Goal: Download file/media

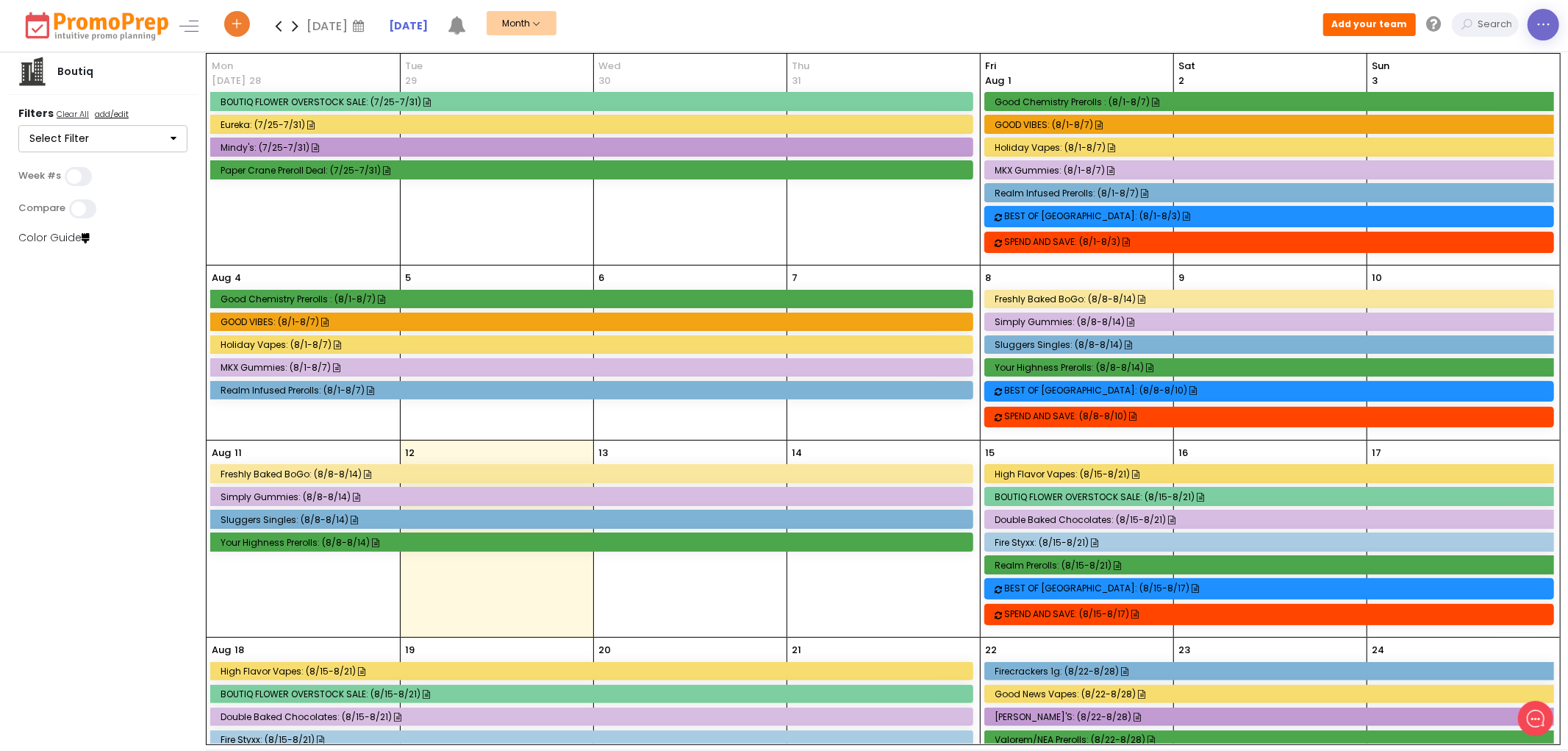
click at [1538, 25] on icon at bounding box center [1544, 25] width 16 height 0
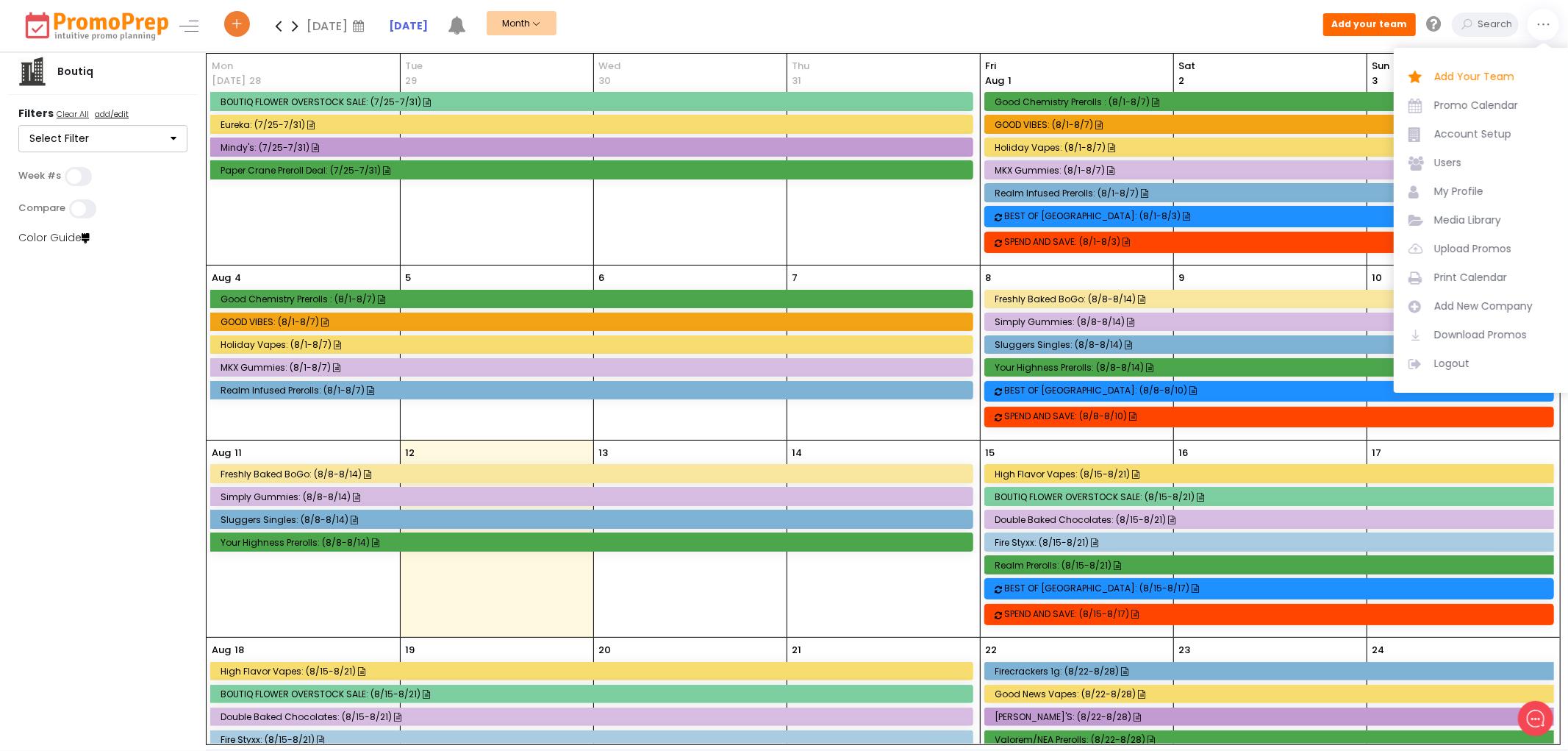
click at [1469, 342] on span "Download Promos" at bounding box center [1497, 335] width 125 height 16
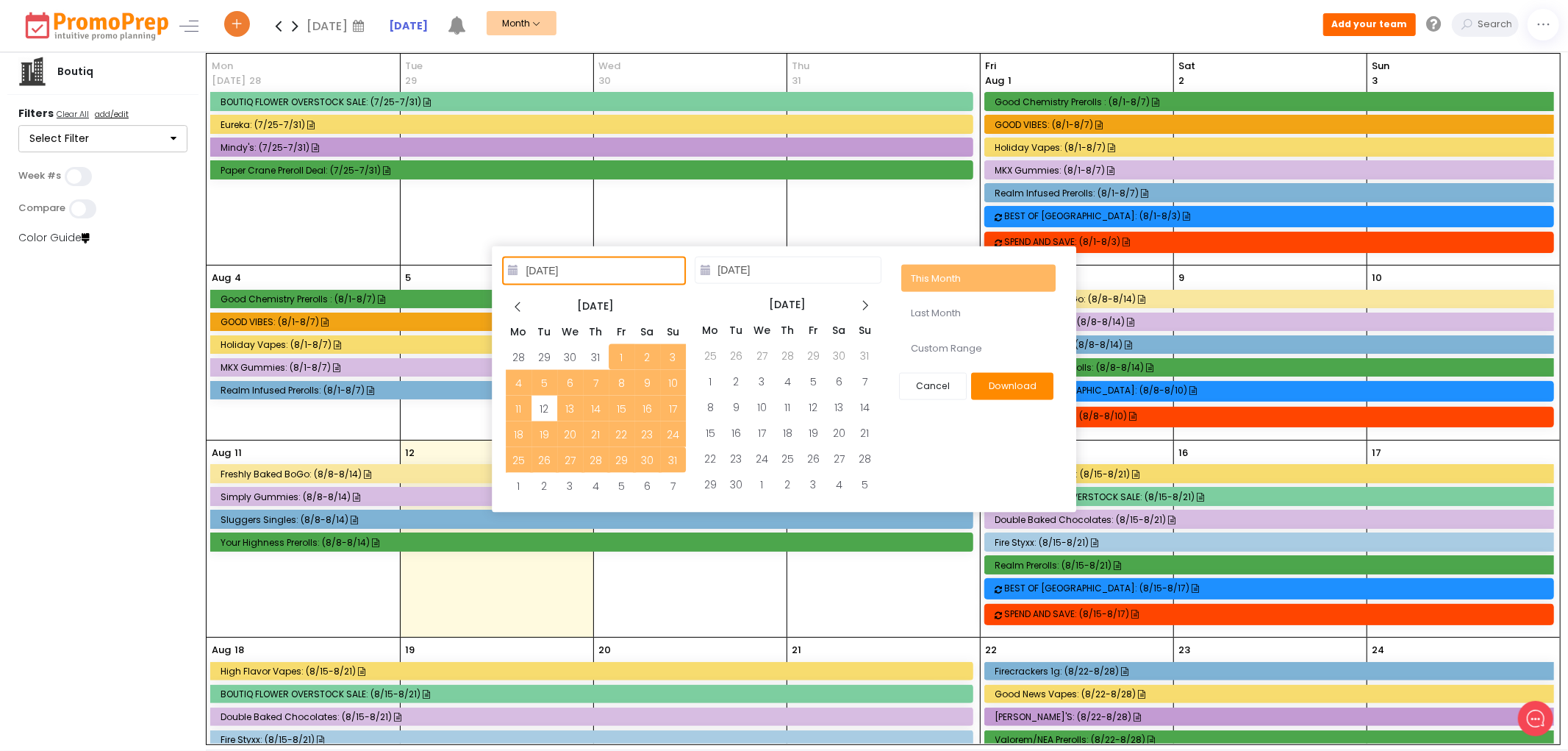
type input "[DATE]"
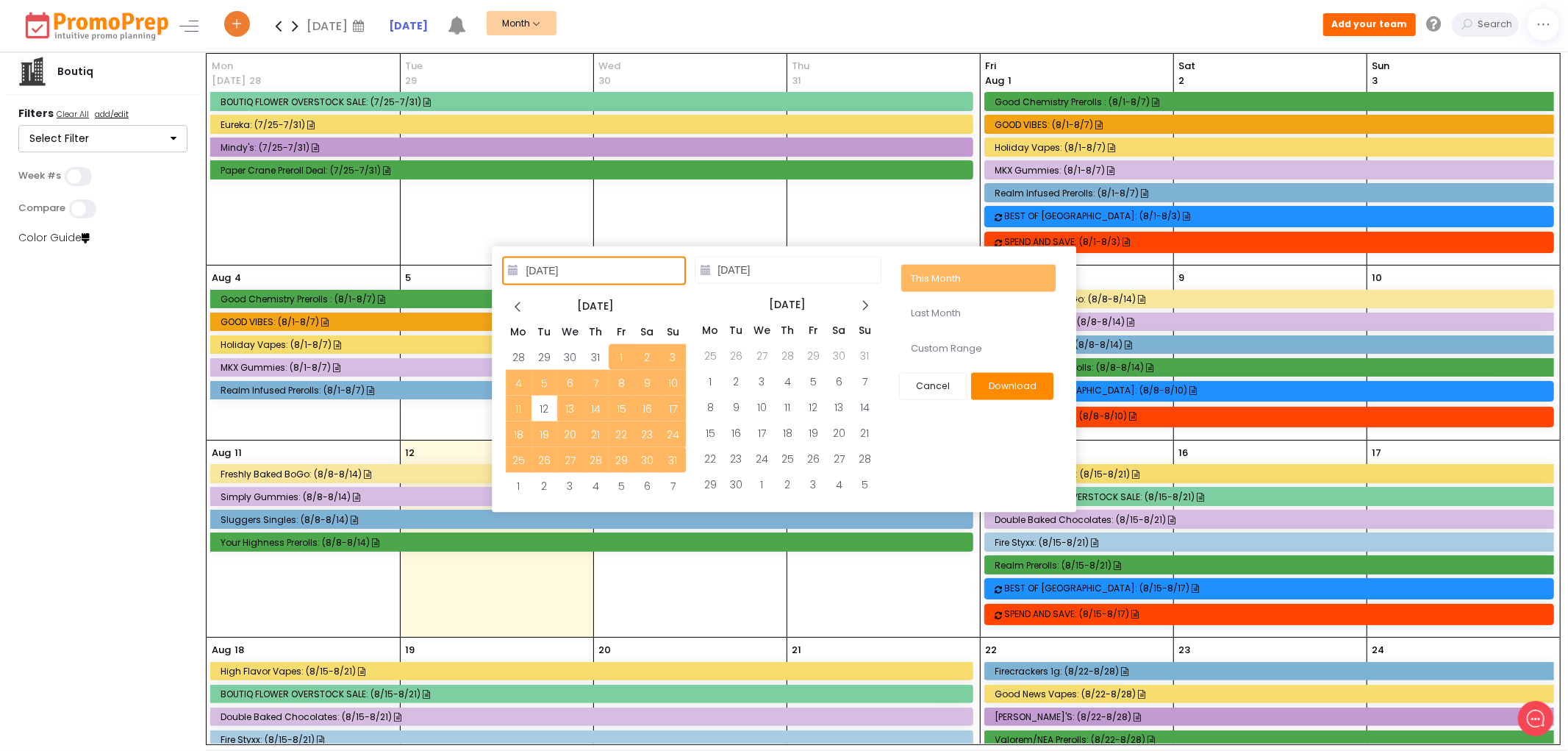
type input "[DATE]"
click at [949, 316] on li "Last Month" at bounding box center [979, 314] width 154 height 28
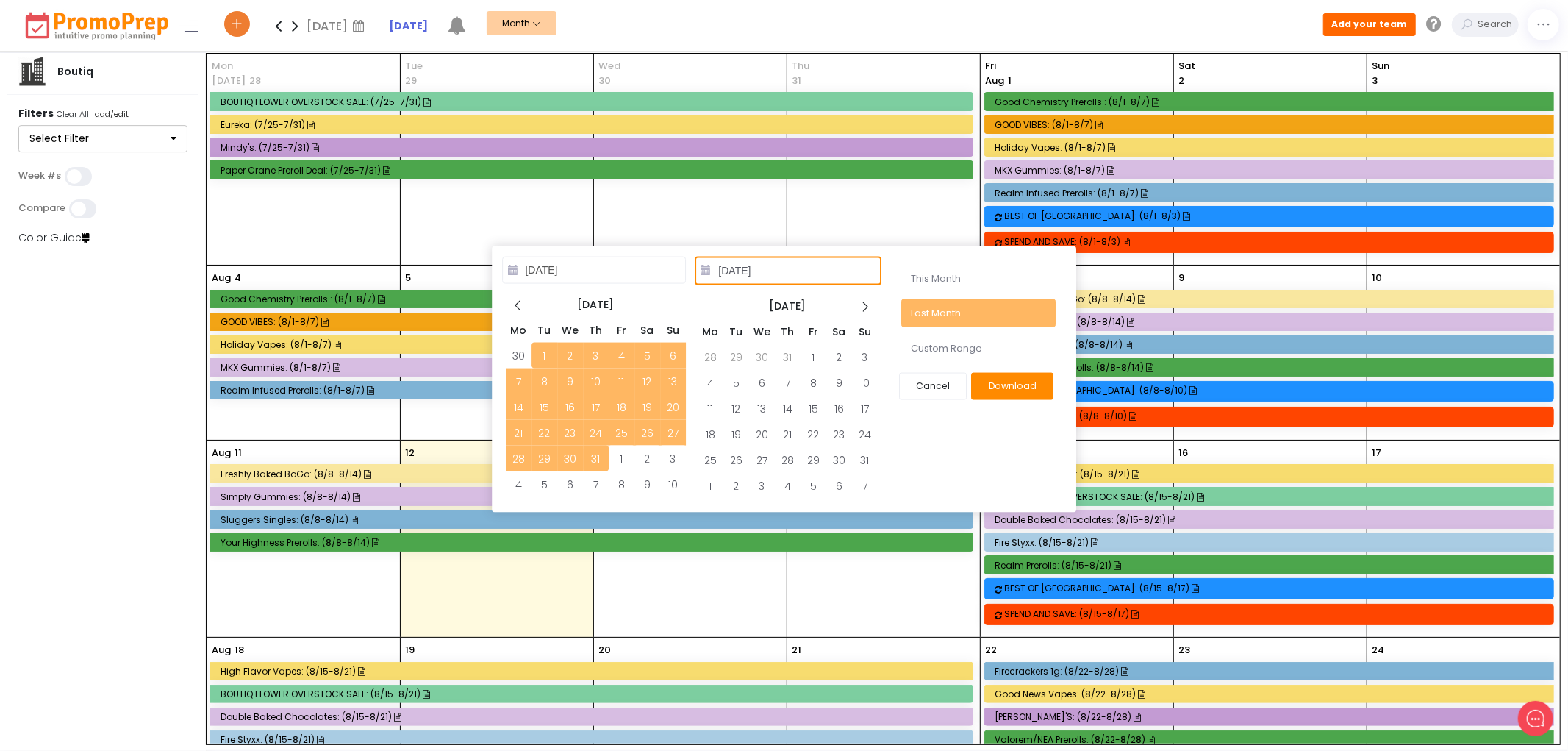
click at [806, 271] on input "[DATE]" at bounding box center [788, 271] width 187 height 30
click at [734, 268] on input "[DATE]" at bounding box center [788, 271] width 187 height 30
click at [732, 268] on input "[DATE]" at bounding box center [788, 271] width 187 height 30
type input "[DATE]"
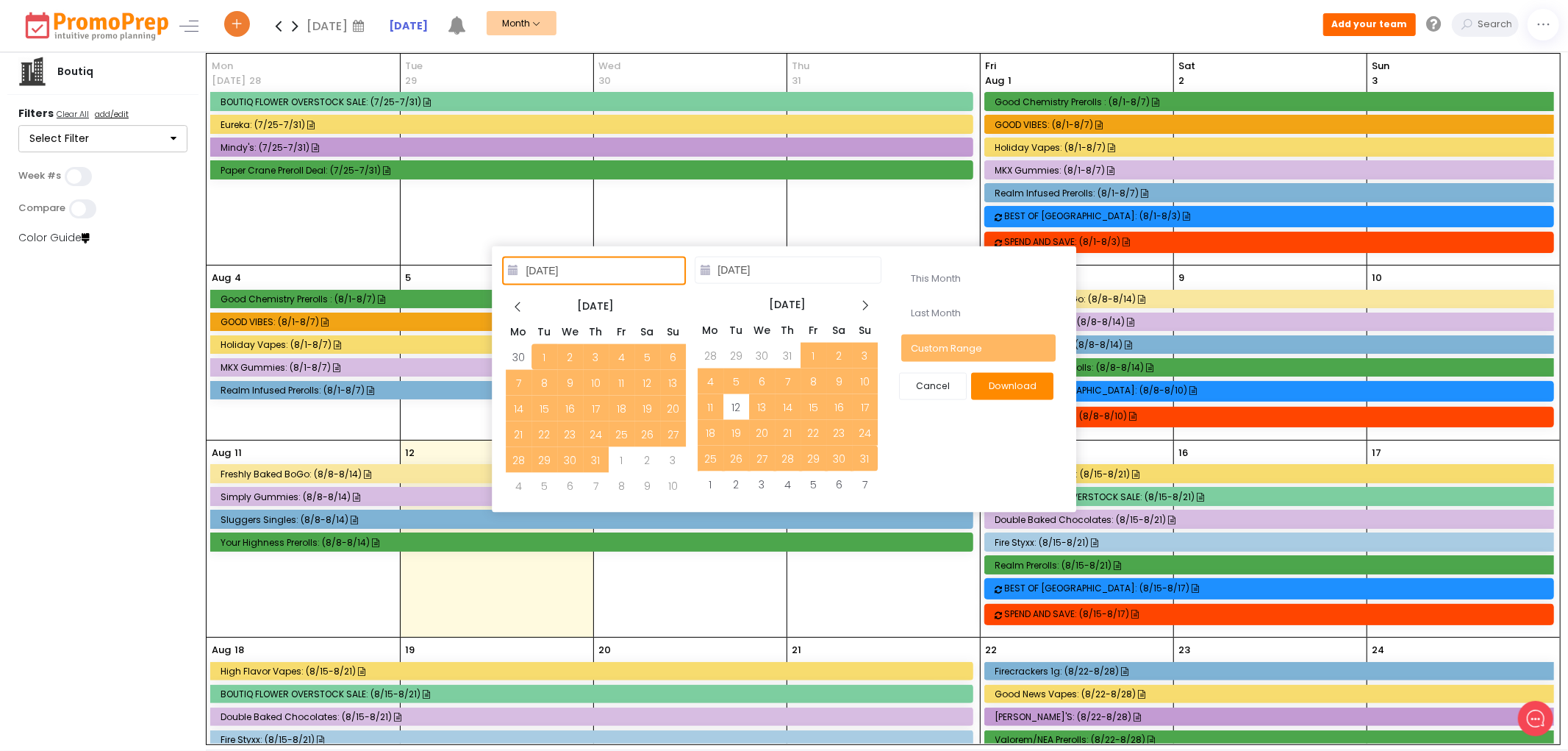
click at [924, 458] on div "[DATE] [DATE] Mo Tu We Th Fr Sa Su 30 1 2 3 4 5 6 7 8 9 10 11 12 13 14 15 16 17…" at bounding box center [784, 379] width 586 height 267
click at [1002, 385] on button "Download" at bounding box center [1014, 386] width 83 height 27
